Goal: Find specific page/section: Find specific page/section

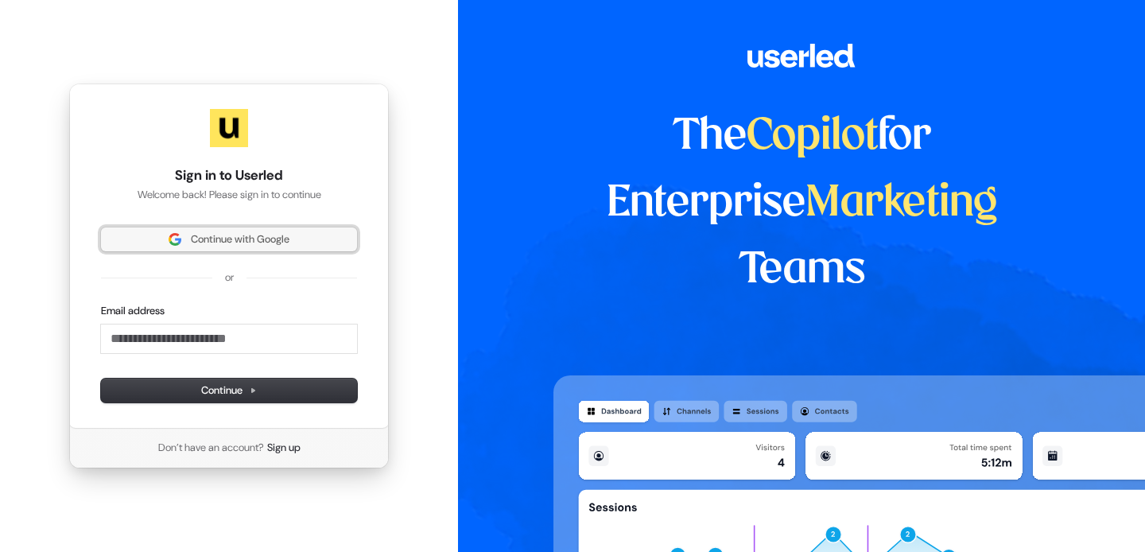
click at [243, 242] on span "Continue with Google" at bounding box center [240, 239] width 99 height 14
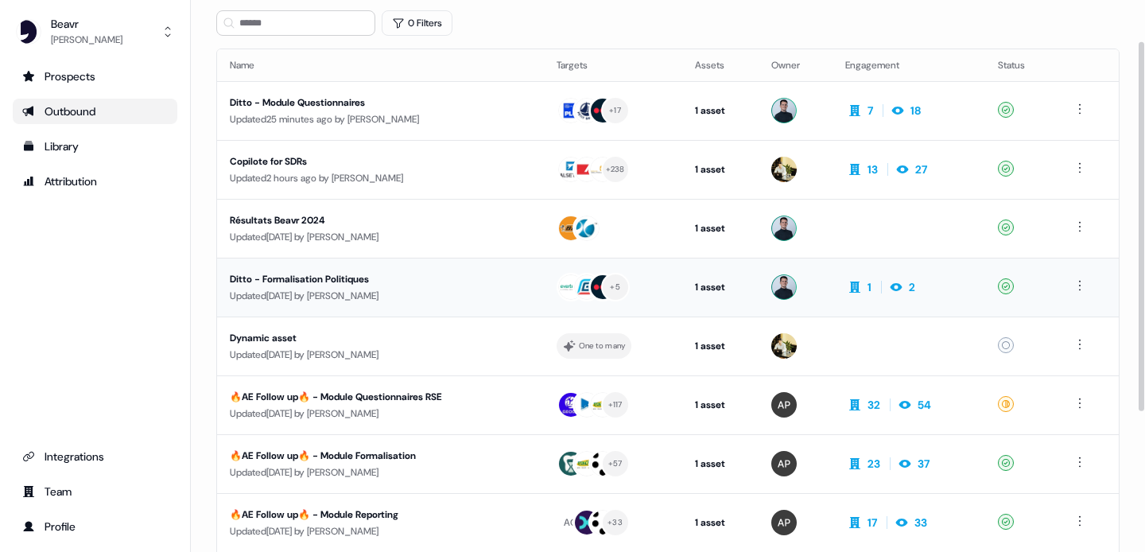
scroll to position [9, 0]
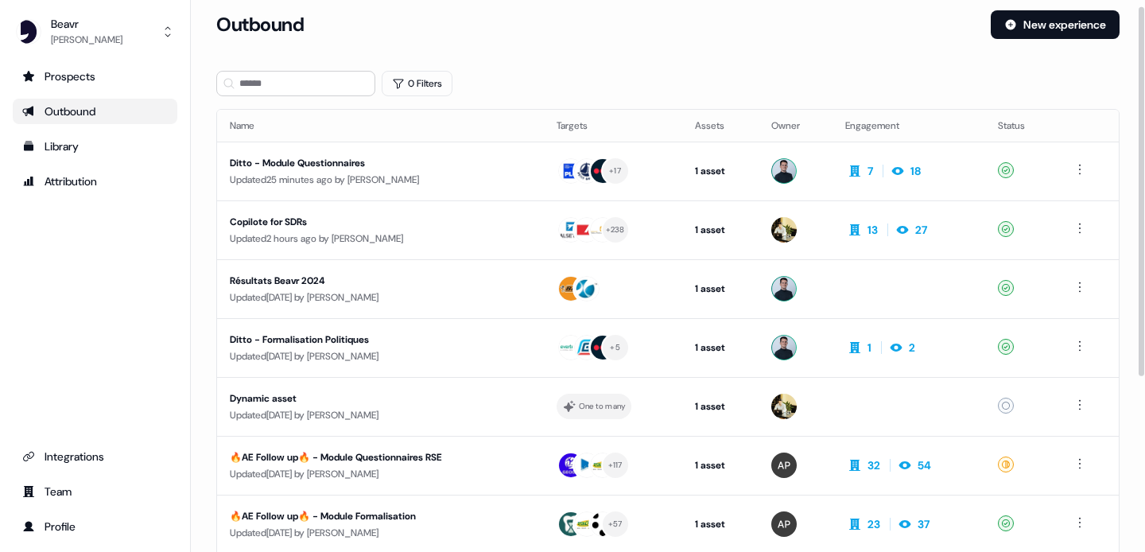
click at [378, 26] on div "Outbound" at bounding box center [597, 24] width 762 height 29
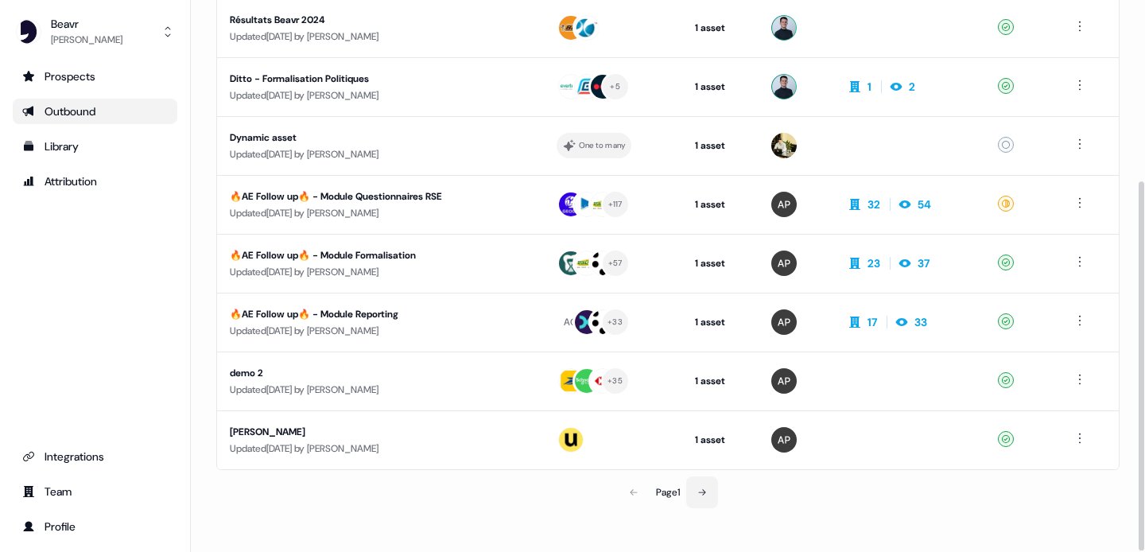
click at [709, 504] on button at bounding box center [702, 492] width 32 height 32
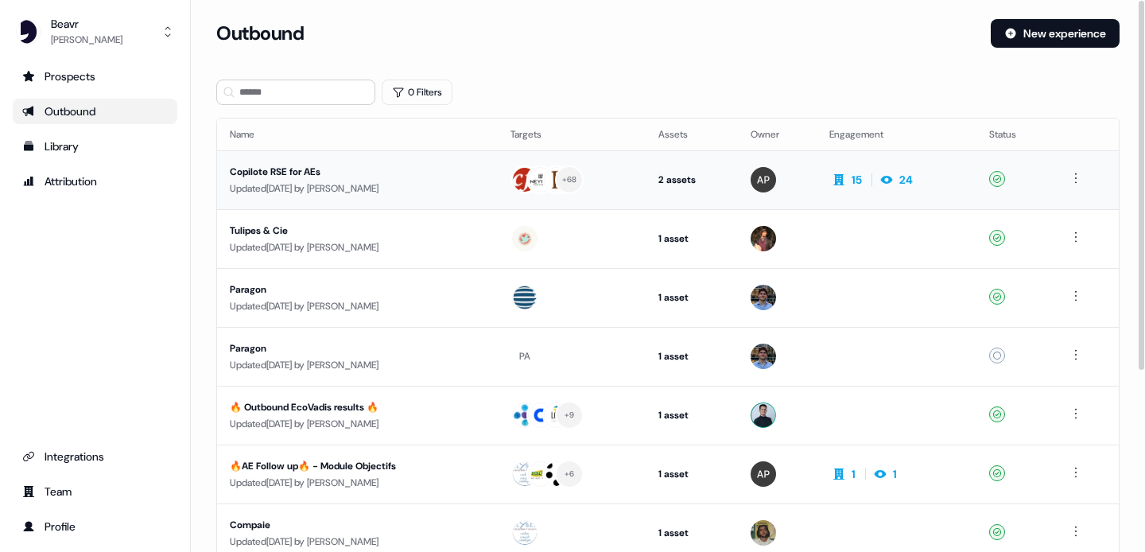
click at [313, 177] on div "Copilote RSE for AEs" at bounding box center [357, 172] width 255 height 16
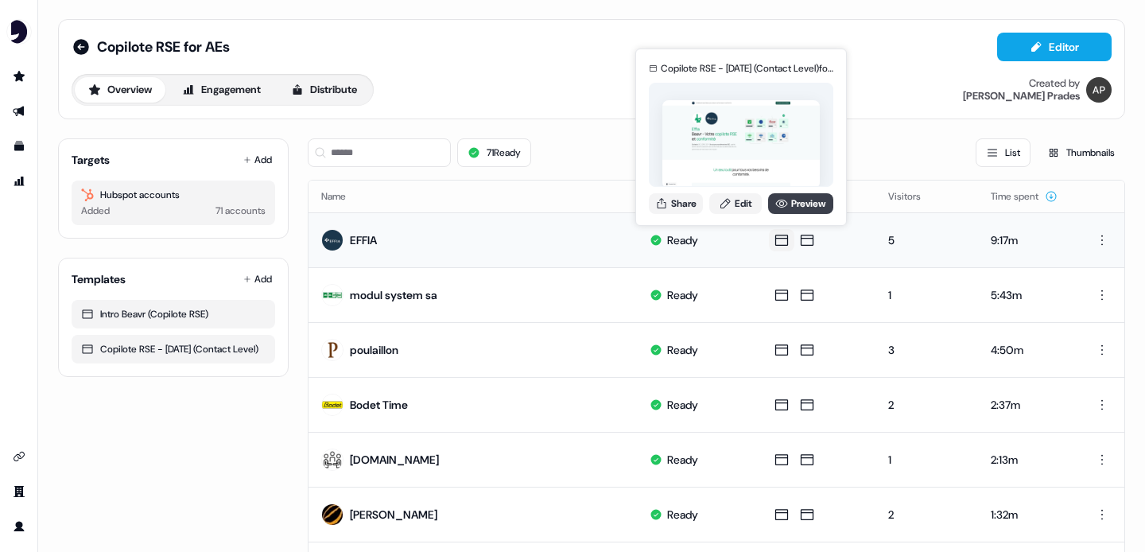
click at [797, 196] on link "Preview" at bounding box center [800, 203] width 65 height 21
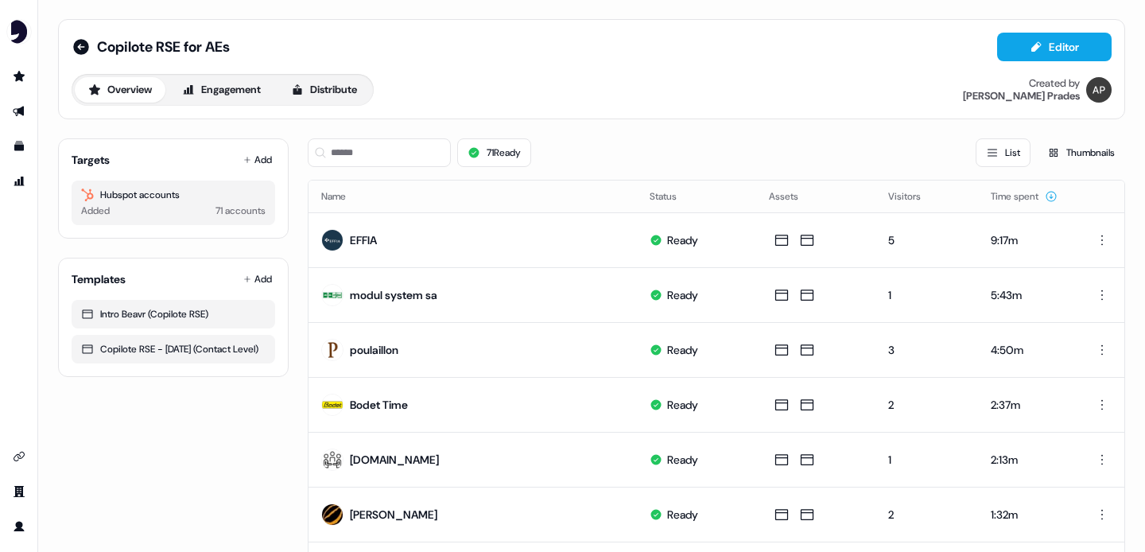
click at [460, 53] on div "Copilote RSE for AEs Editor" at bounding box center [592, 47] width 1040 height 29
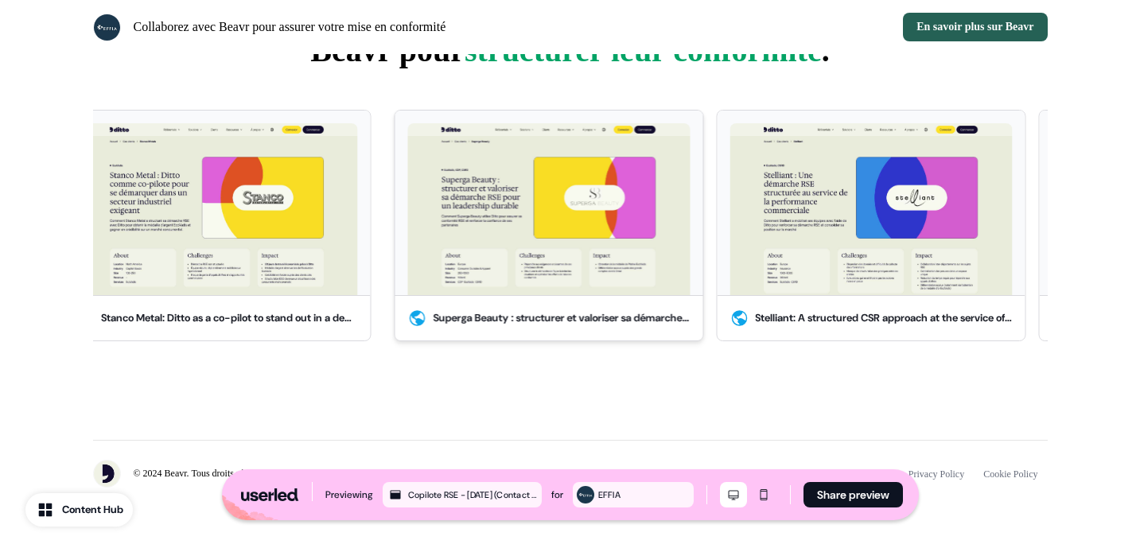
scroll to position [2710, 0]
